Goal: Find specific page/section: Find specific page/section

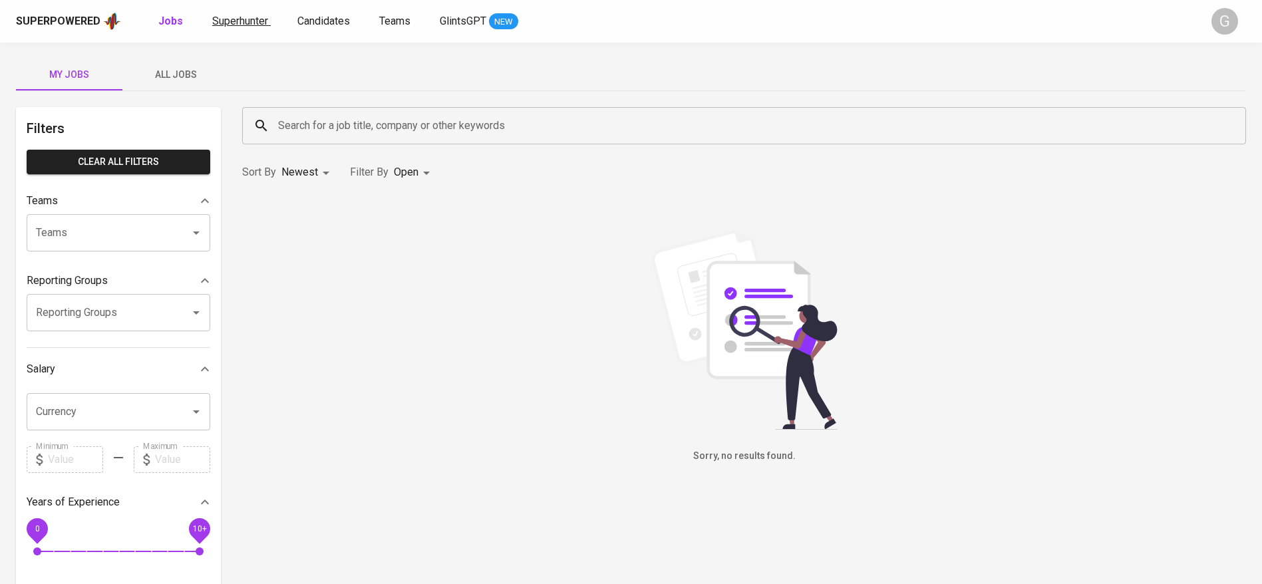
click at [243, 17] on span "Superhunter" at bounding box center [240, 21] width 56 height 13
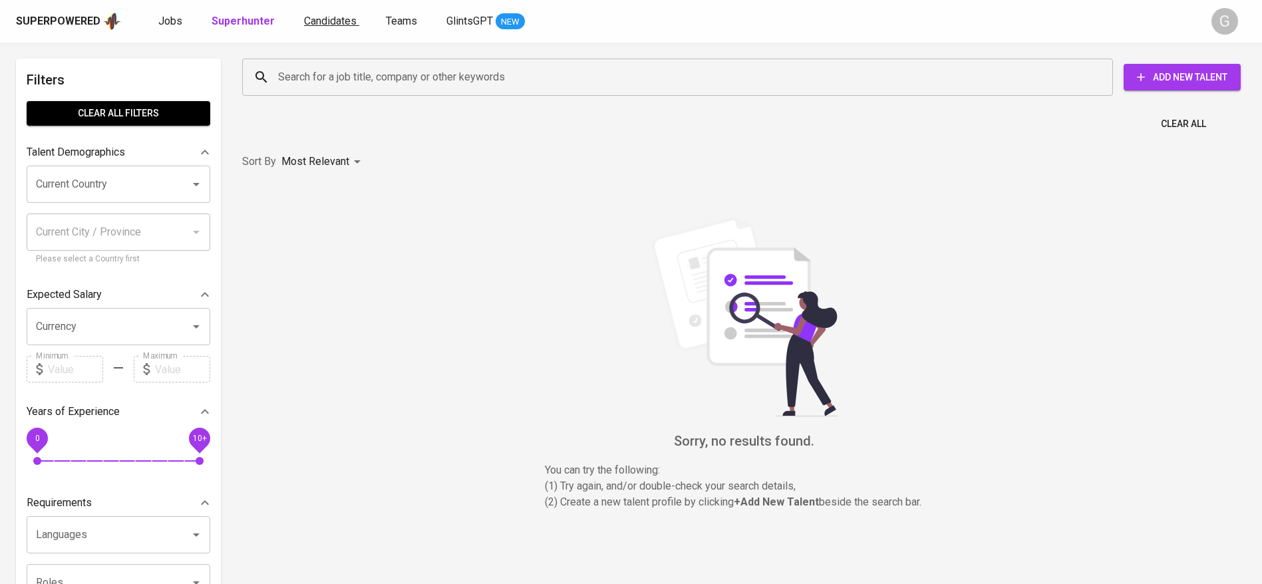
click at [315, 23] on span "Candidates" at bounding box center [330, 21] width 53 height 13
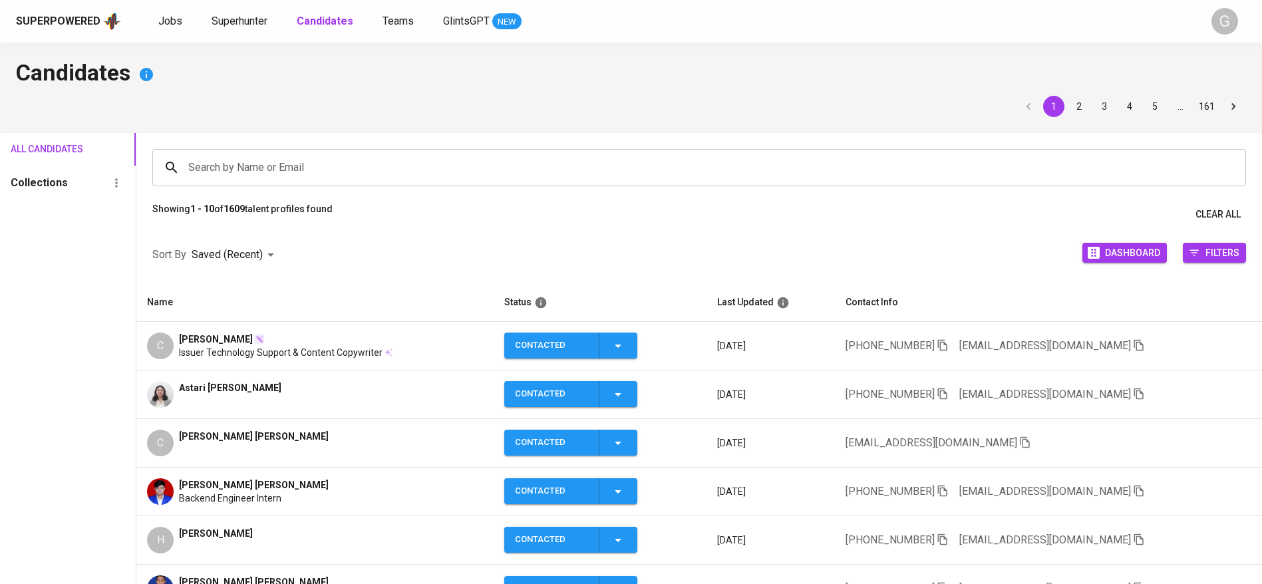
click at [355, 167] on input "Search by Name or Email" at bounding box center [703, 167] width 1036 height 25
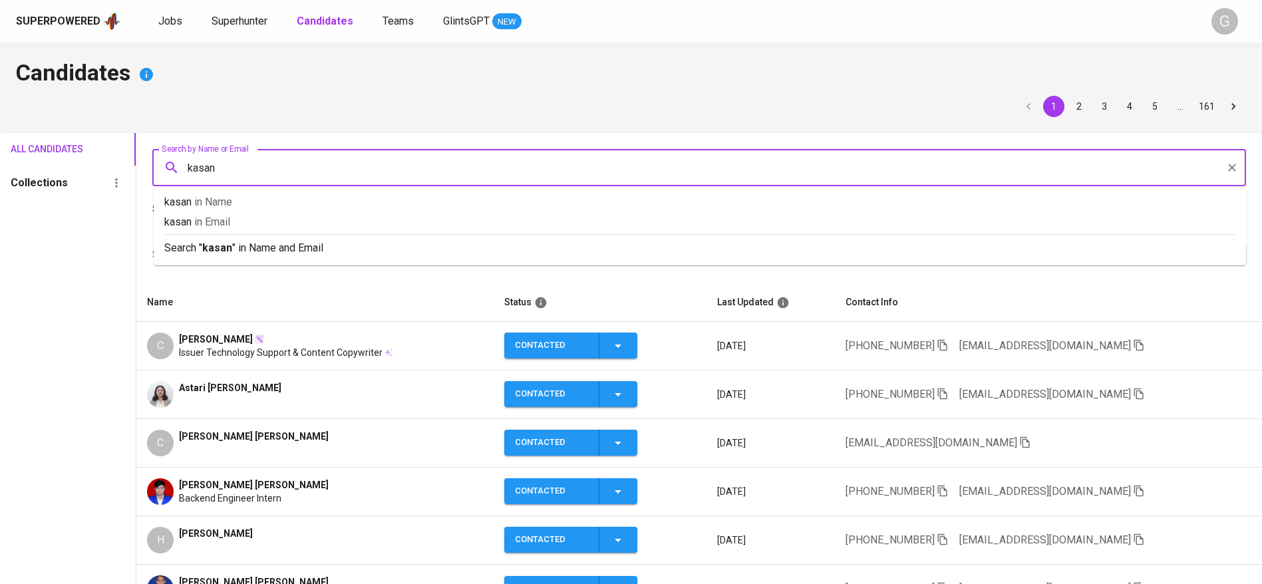
type input "kasang"
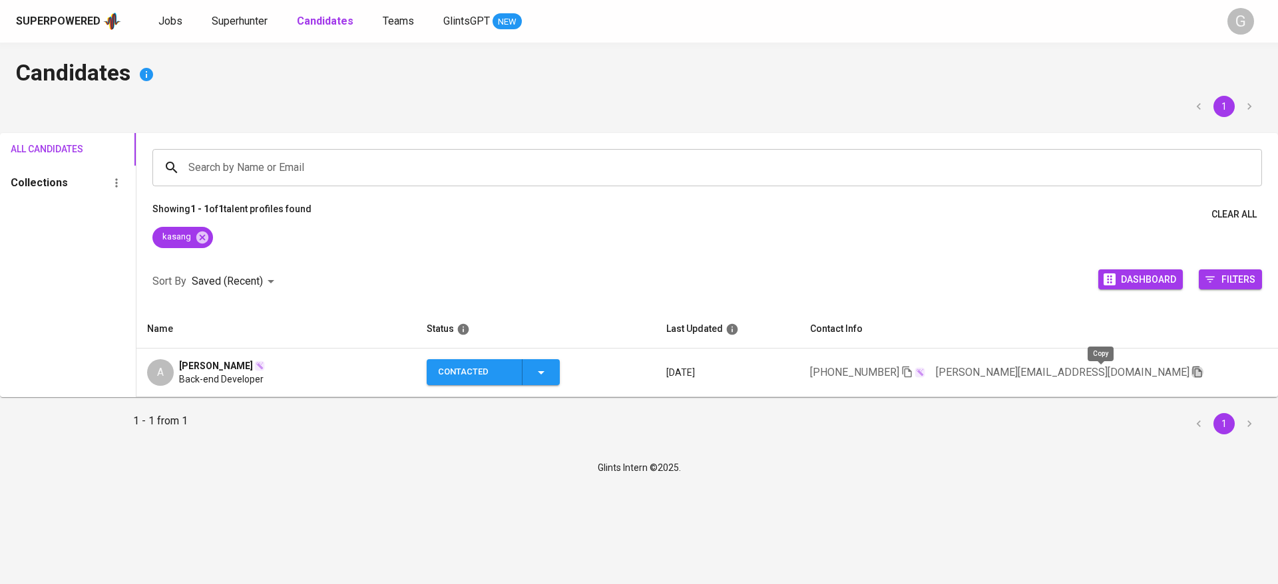
click at [1191, 372] on icon "button" at bounding box center [1197, 372] width 12 height 12
